Goal: Find specific page/section: Find specific page/section

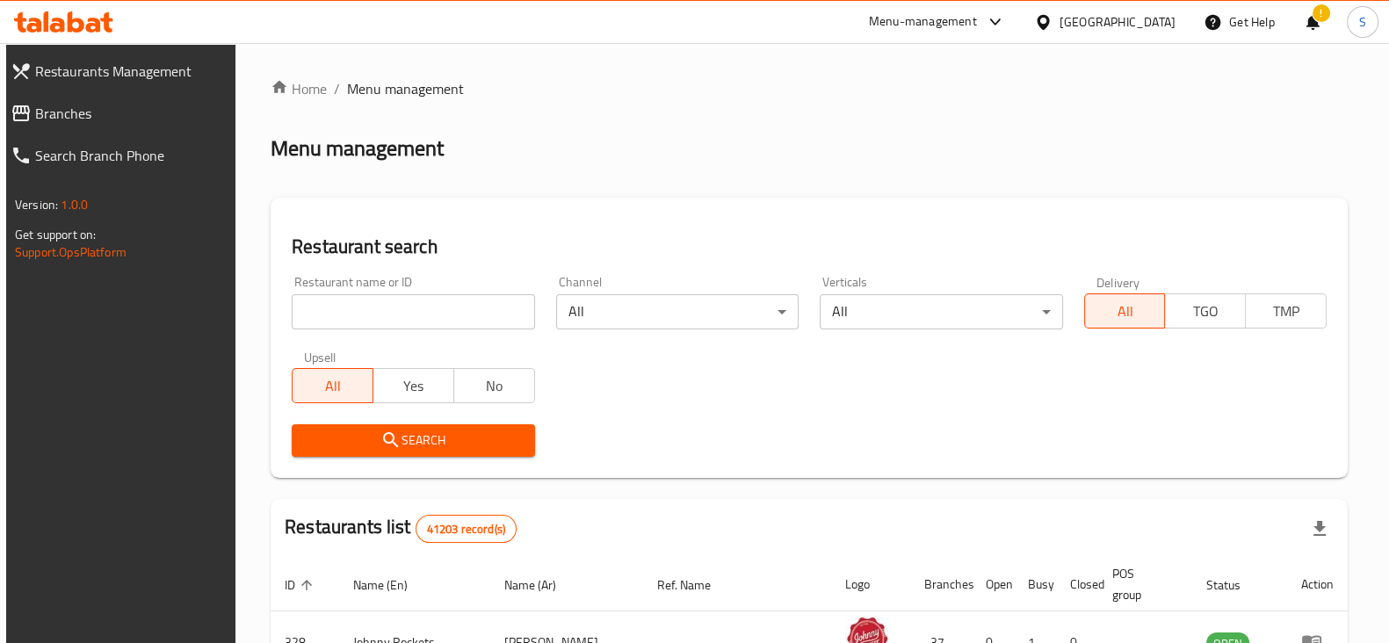
click at [439, 309] on input "search" at bounding box center [413, 311] width 242 height 35
paste input "704961"
type input "704961"
click button "Search" at bounding box center [413, 440] width 242 height 33
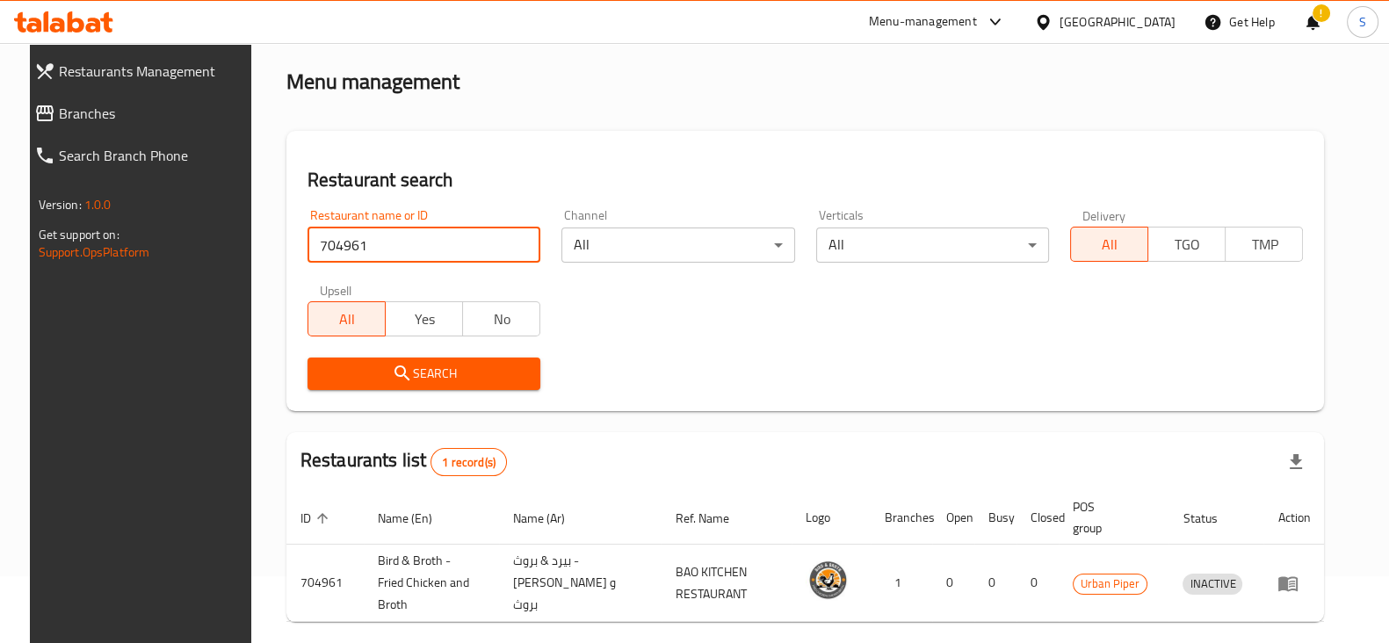
scroll to position [127, 0]
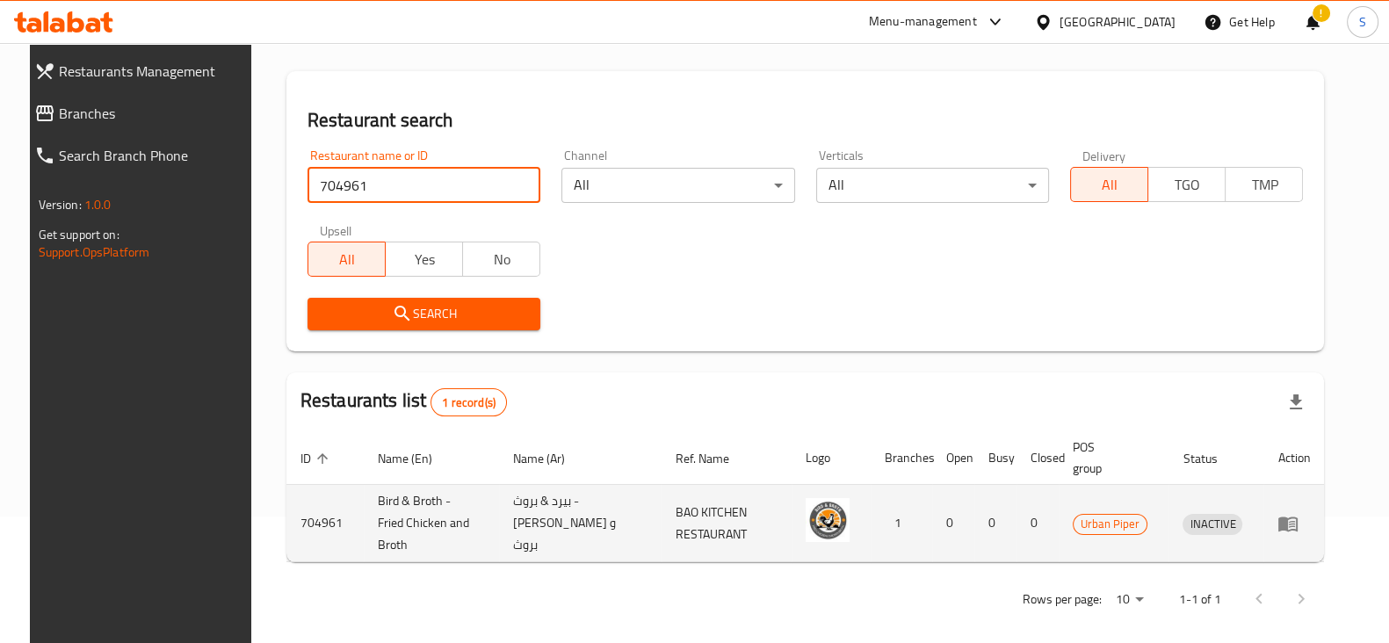
click at [1298, 522] on icon "enhanced table" at bounding box center [1287, 523] width 21 height 21
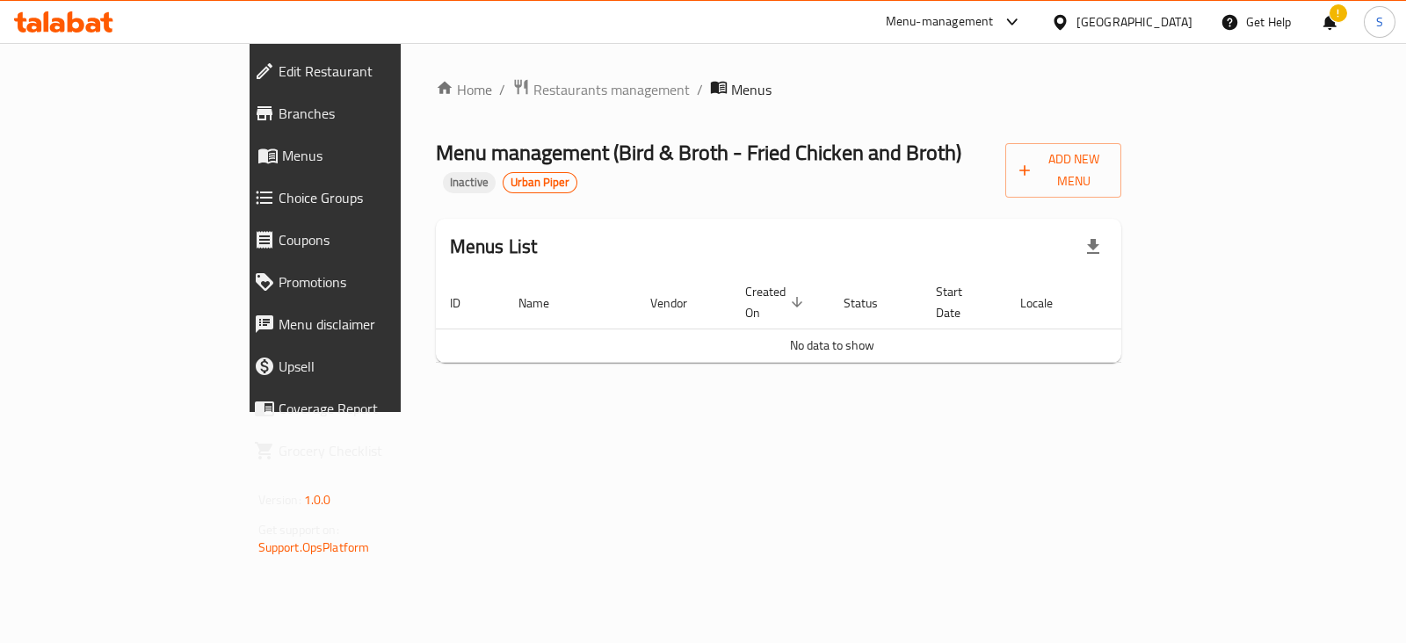
drag, startPoint x: 558, startPoint y: 488, endPoint x: 562, endPoint y: 463, distance: 25.9
click at [558, 412] on div "Home / Restaurants management / Menus Menu management ( Bird & Broth - Fried Ch…" at bounding box center [779, 227] width 756 height 369
click at [852, 412] on div "Home / Restaurants management / Menus Menu management ( Bird & Broth - Fried Ch…" at bounding box center [779, 227] width 756 height 369
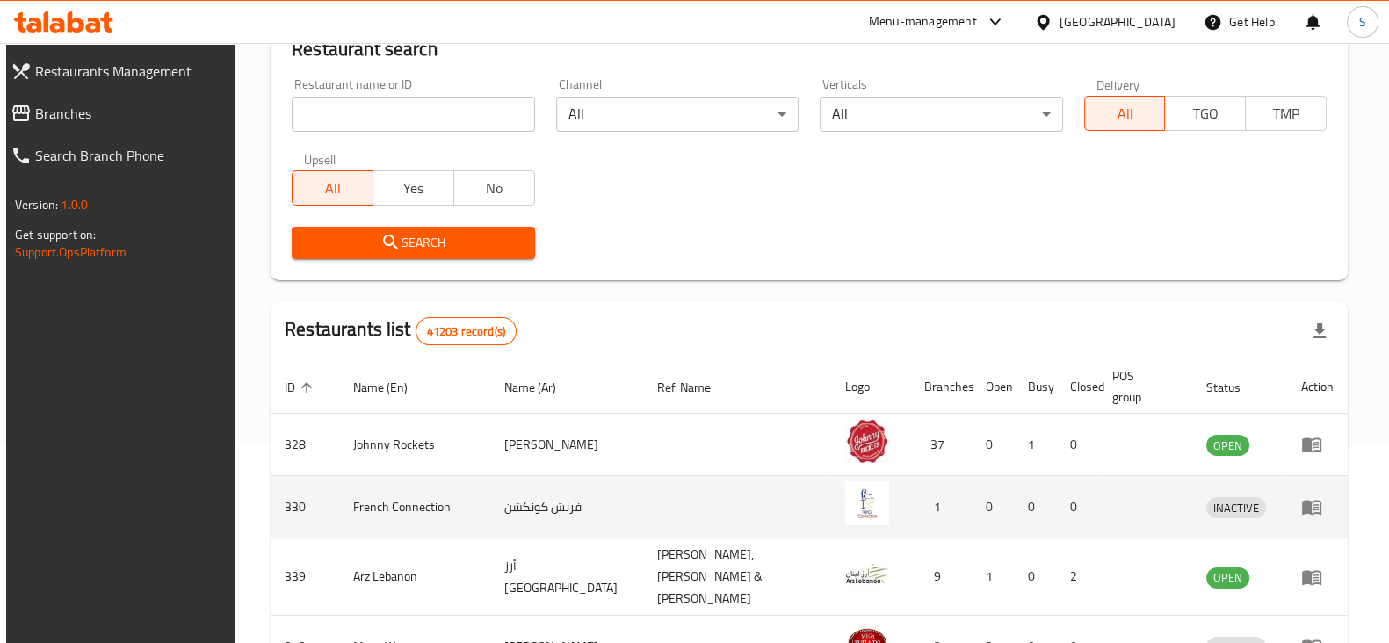
scroll to position [219, 0]
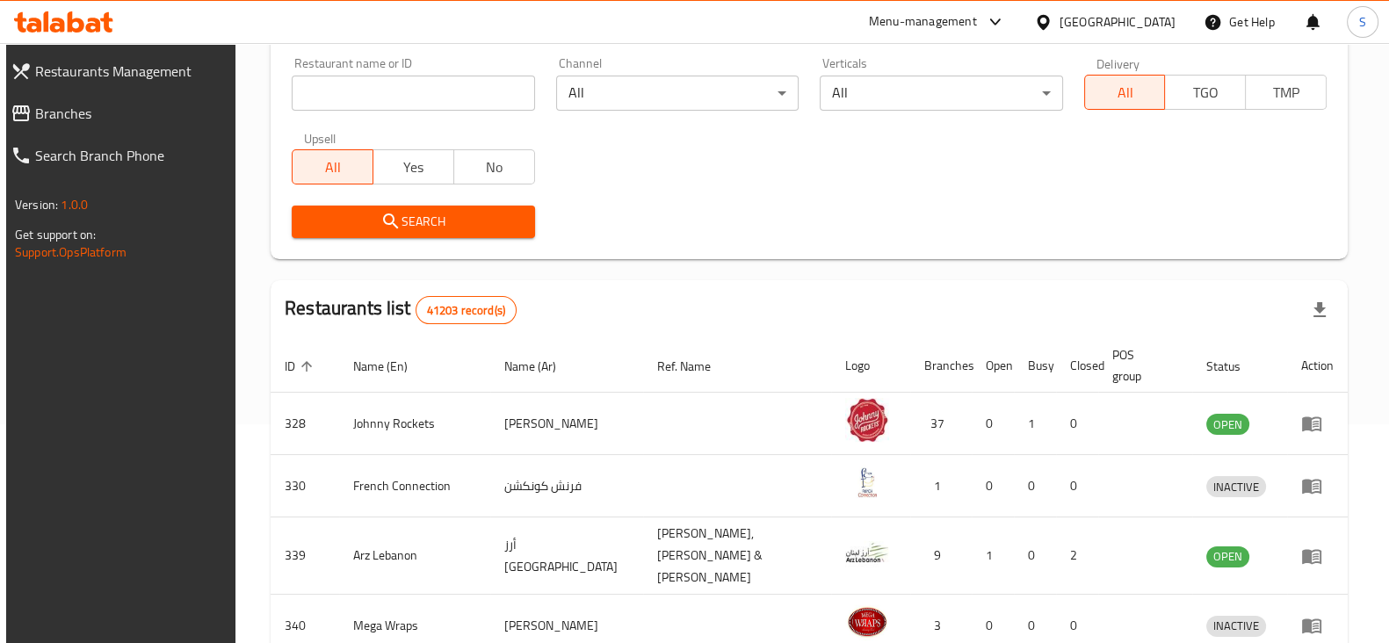
click at [407, 93] on input "search" at bounding box center [413, 93] width 242 height 35
click button "Search" at bounding box center [413, 222] width 242 height 33
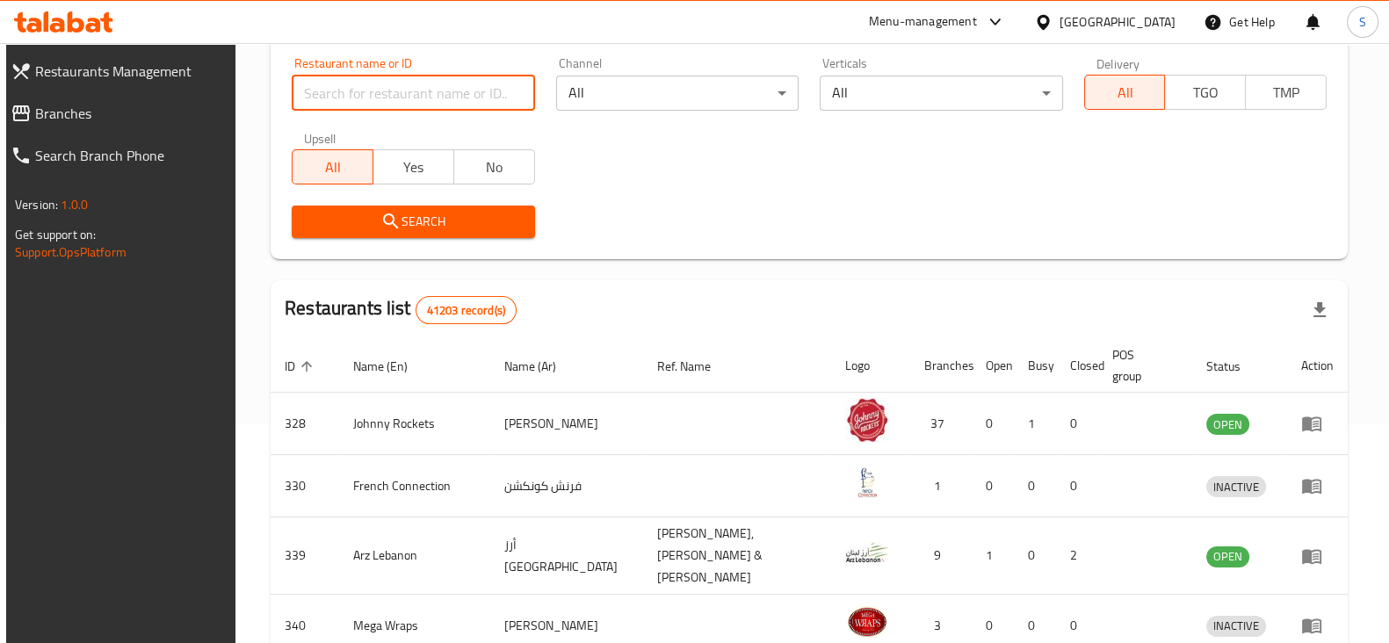
paste input "698586"
type input "698586"
click button "Search" at bounding box center [413, 222] width 242 height 33
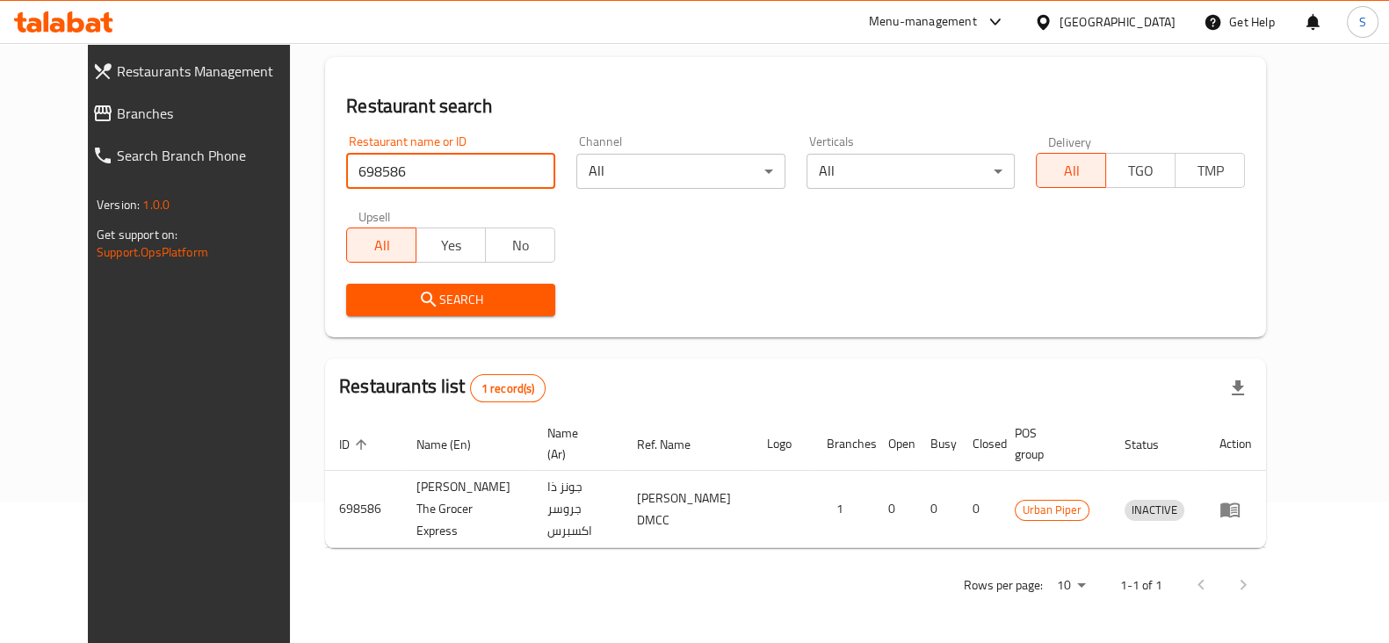
scroll to position [105, 0]
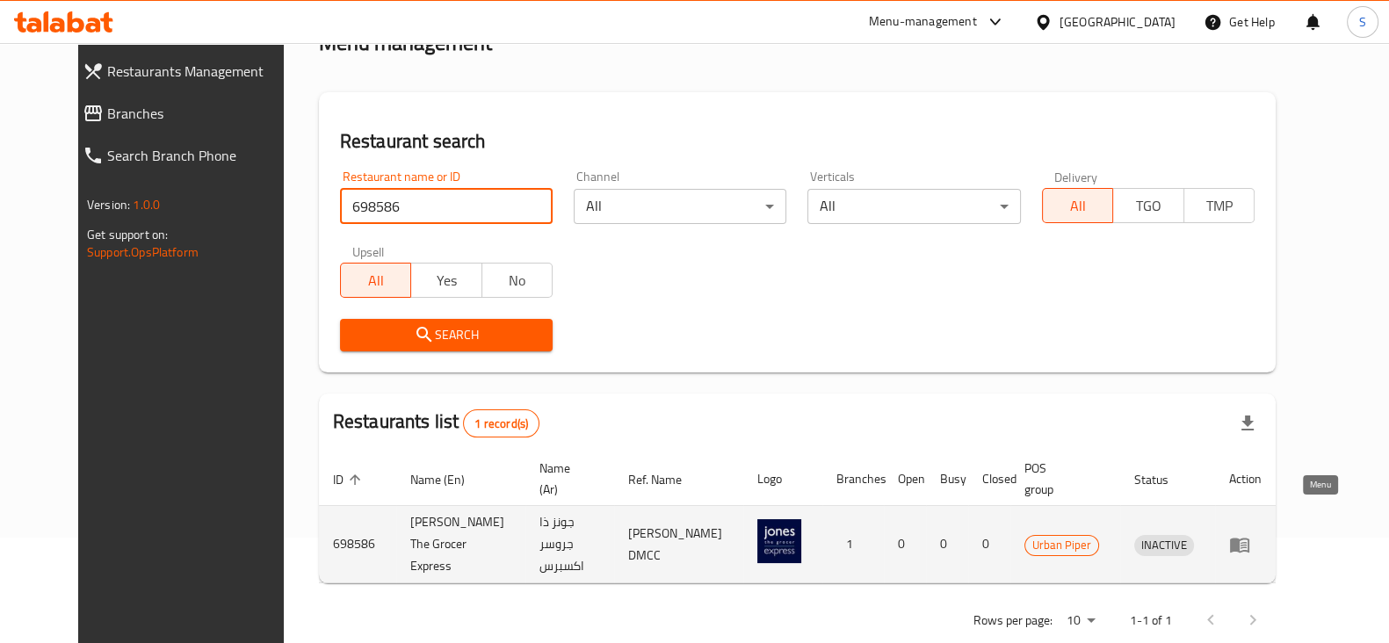
click at [1249, 538] on icon "enhanced table" at bounding box center [1239, 545] width 19 height 15
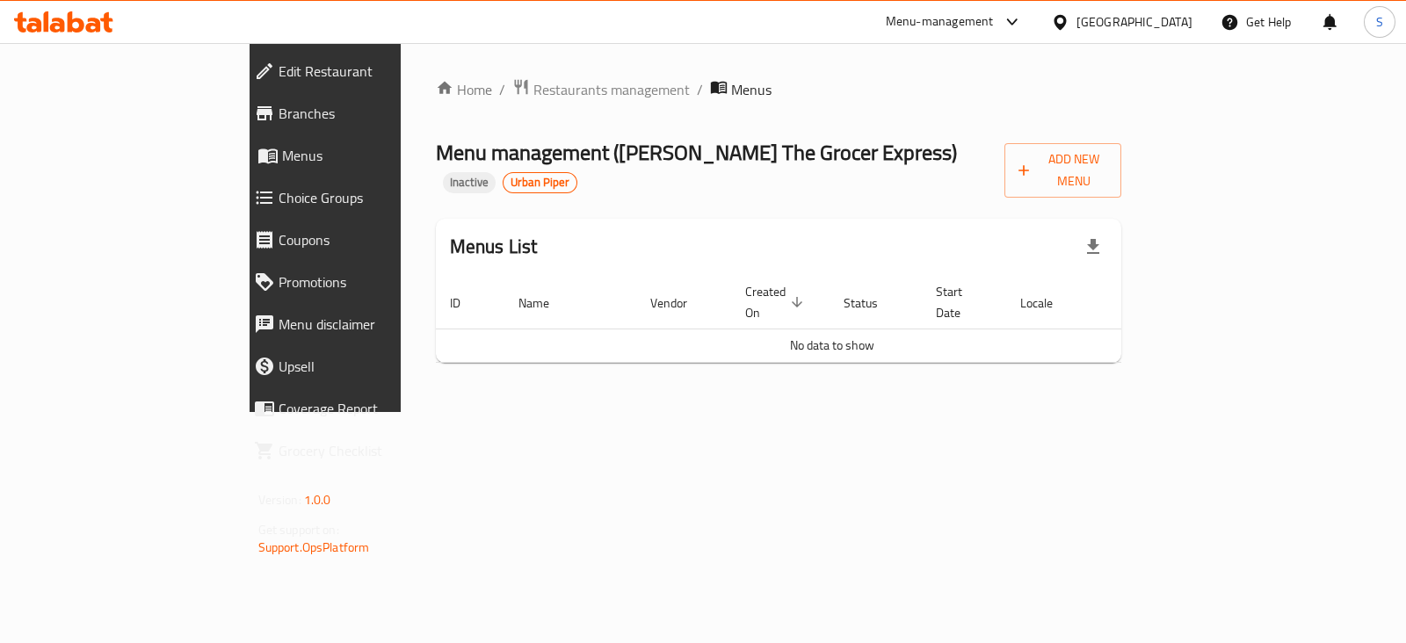
click at [685, 412] on div "Home / Restaurants management / Menus Menu management ( [PERSON_NAME] The Groce…" at bounding box center [779, 227] width 756 height 369
